Goal: Information Seeking & Learning: Learn about a topic

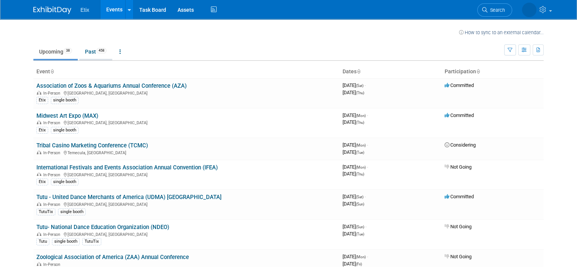
click at [83, 52] on link "Past 458" at bounding box center [95, 51] width 33 height 14
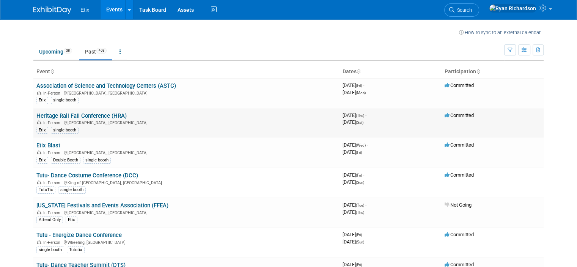
click at [89, 113] on link "Heritage Rail Fall Conference (HRA)" at bounding box center [81, 115] width 90 height 7
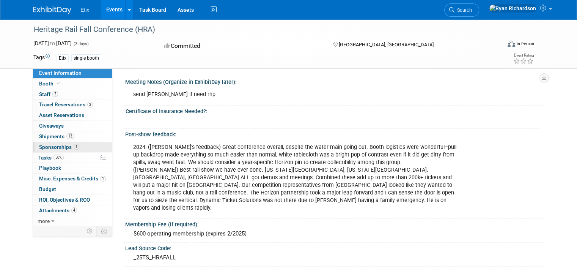
click at [54, 147] on span "Sponsorships 1" at bounding box center [59, 147] width 40 height 6
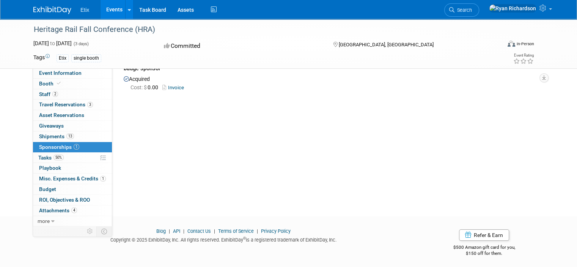
scroll to position [41, 0]
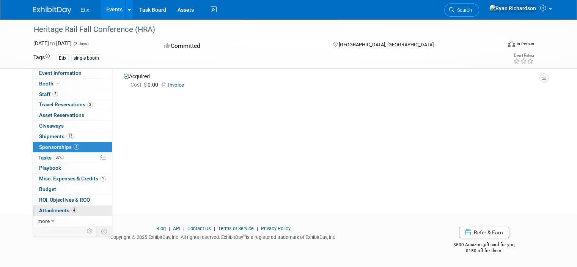
click at [50, 210] on span "Attachments 4" at bounding box center [58, 210] width 38 height 6
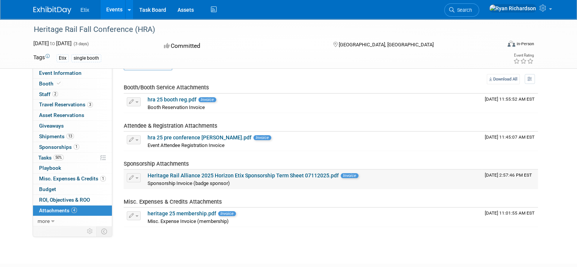
scroll to position [38, 0]
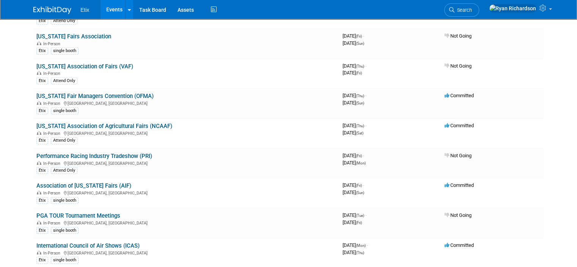
scroll to position [2397, 0]
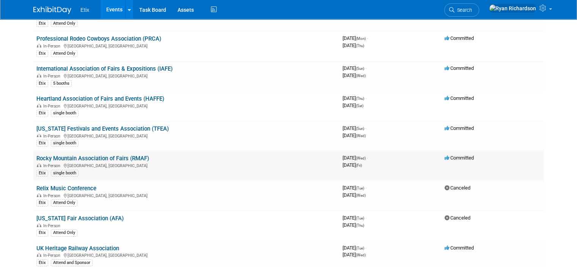
click at [94, 155] on link "Rocky Mountain Association of Fairs (RMAF)" at bounding box center [92, 158] width 113 height 7
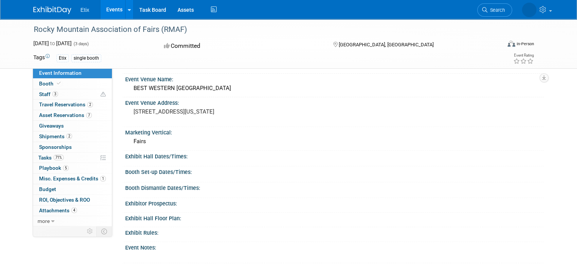
scroll to position [265, 0]
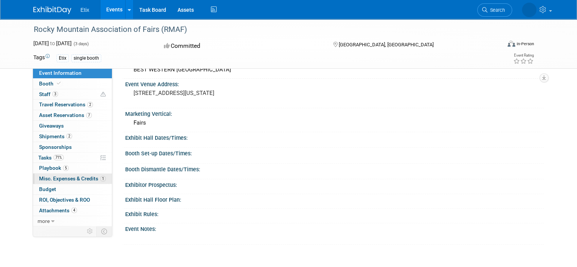
click at [82, 176] on span "Misc. Expenses & Credits 1" at bounding box center [72, 178] width 67 height 6
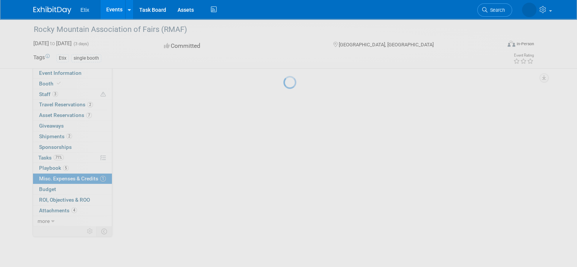
scroll to position [0, 0]
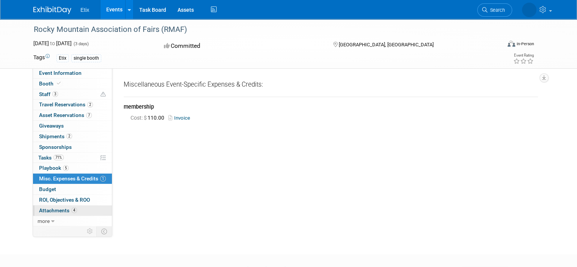
click at [62, 213] on link "4 Attachments 4" at bounding box center [72, 210] width 79 height 10
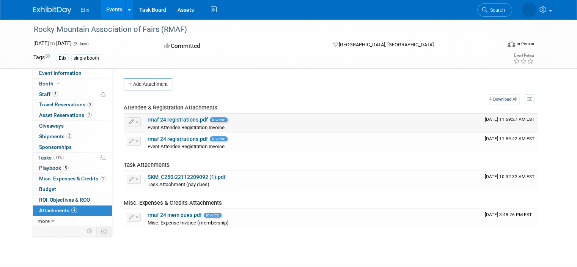
click at [177, 118] on link "rmaf 24 registrations.pdf" at bounding box center [177, 119] width 60 height 6
click at [173, 138] on link "rmaf 24 registrations.pdf" at bounding box center [177, 139] width 60 height 6
click at [166, 174] on link "SKM_C250i22112209092 (1).pdf" at bounding box center [186, 177] width 78 height 6
click at [64, 113] on span "Asset Reservations 7" at bounding box center [65, 115] width 53 height 6
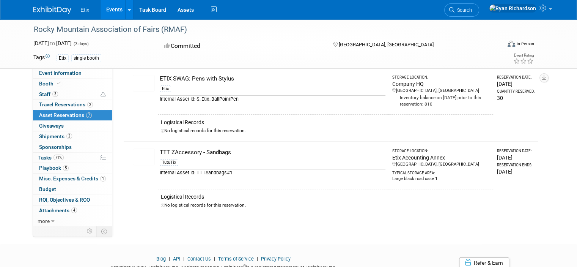
scroll to position [440, 0]
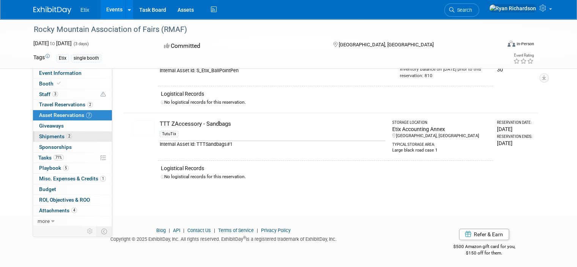
click at [43, 136] on span "Shipments 2" at bounding box center [55, 136] width 33 height 6
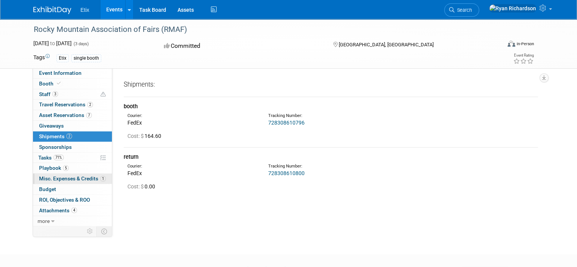
click at [48, 179] on span "Misc. Expenses & Credits 1" at bounding box center [72, 178] width 67 height 6
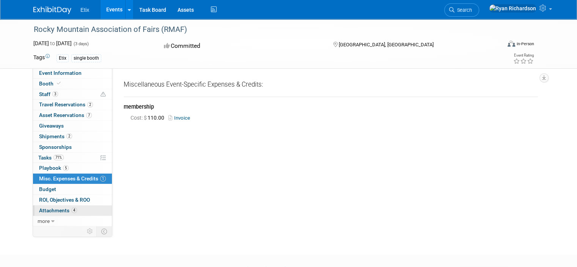
click at [53, 207] on span "Attachments 4" at bounding box center [58, 210] width 38 height 6
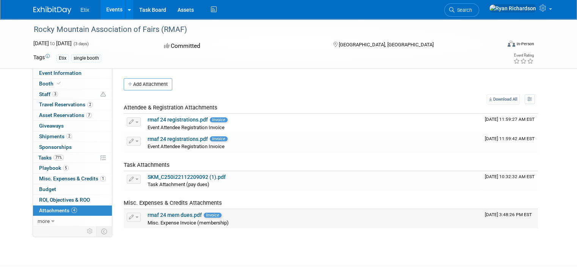
click at [176, 214] on link "rmaf 24 mem dues.pdf" at bounding box center [174, 215] width 54 height 6
click at [164, 176] on link "SKM_C250i22112209092 (1).pdf" at bounding box center [186, 177] width 78 height 6
click at [166, 138] on link "rmaf 24 registrations.pdf" at bounding box center [177, 139] width 60 height 6
click at [163, 119] on link "rmaf 24 registrations.pdf" at bounding box center [177, 119] width 60 height 6
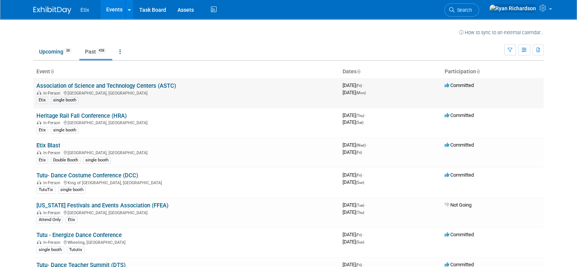
click at [100, 86] on link "Association of Science and Technology Centers (ASTC)" at bounding box center [106, 85] width 140 height 7
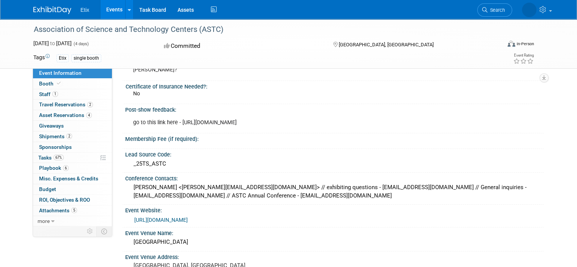
scroll to position [38, 0]
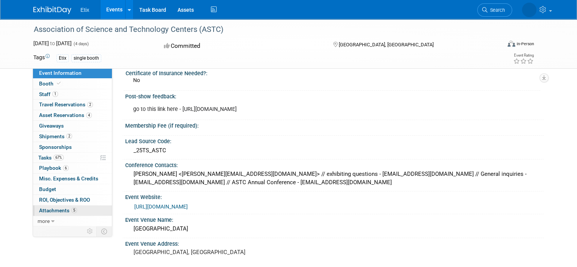
click at [41, 207] on span "Attachments 5" at bounding box center [58, 210] width 38 height 6
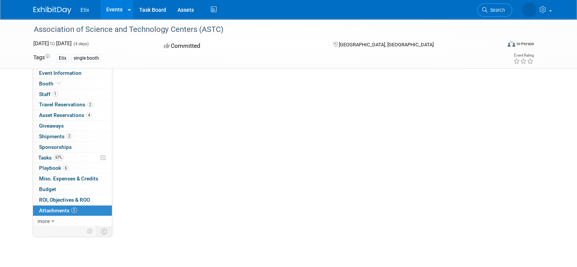
scroll to position [0, 0]
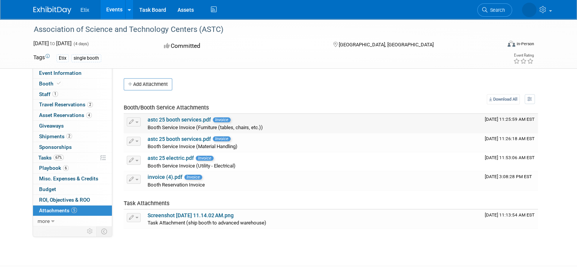
click at [182, 120] on link "astc 25 booth services.pdf" at bounding box center [178, 119] width 63 height 6
